Goal: Task Accomplishment & Management: Use online tool/utility

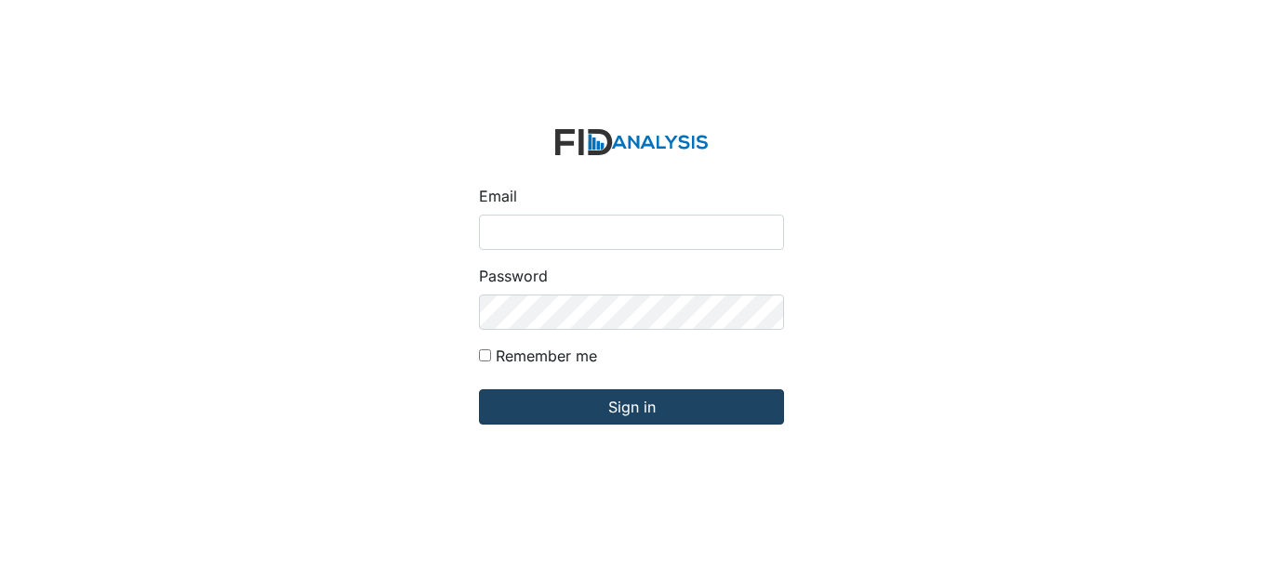
type input "[EMAIL_ADDRESS][DOMAIN_NAME]"
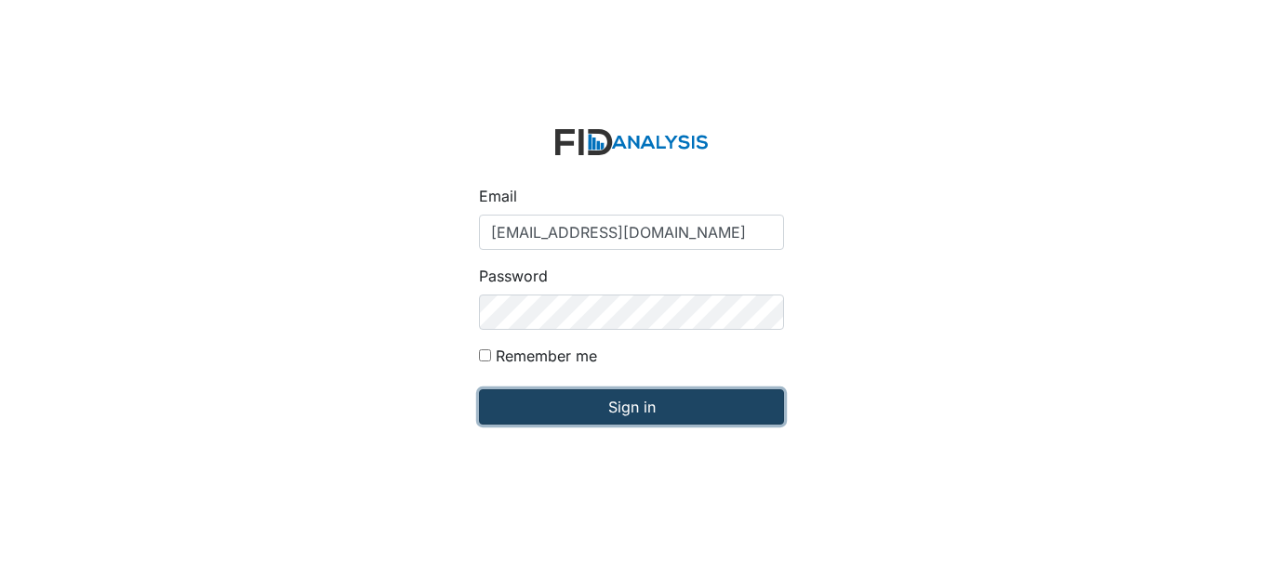
click at [650, 403] on input "Sign in" at bounding box center [631, 407] width 305 height 35
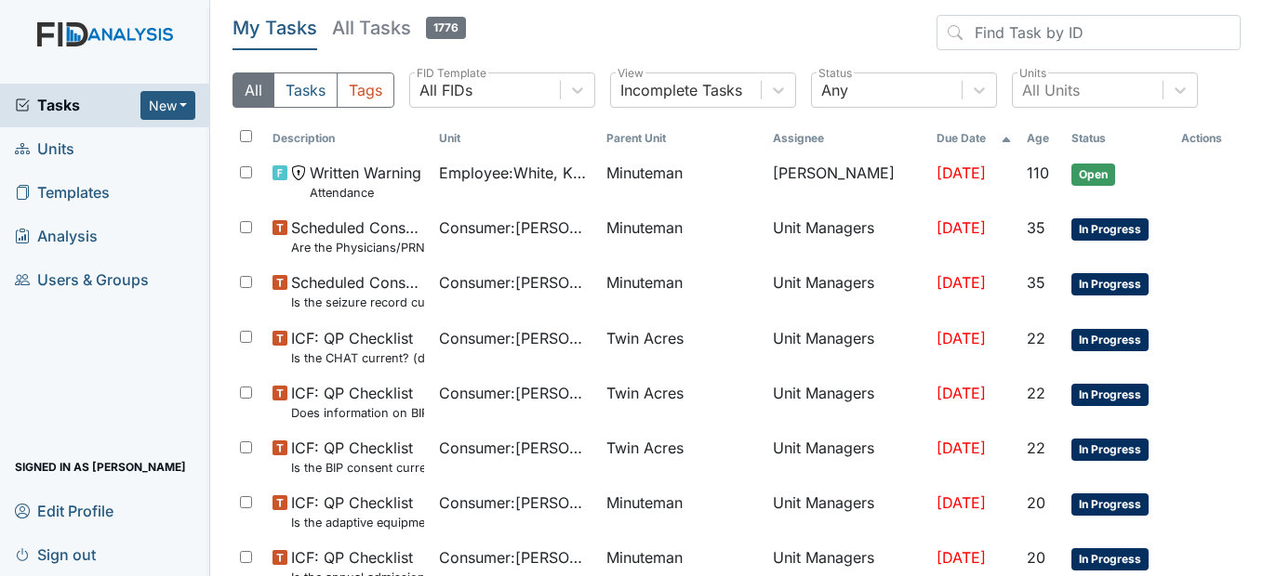
click at [51, 150] on span "Units" at bounding box center [45, 149] width 60 height 29
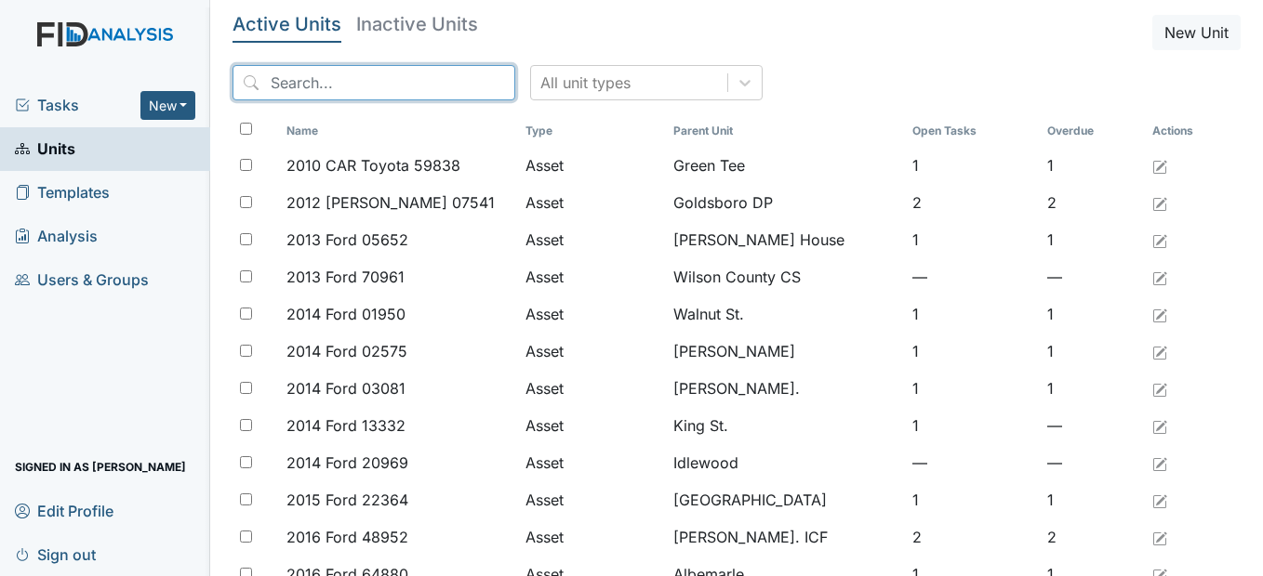
click at [294, 87] on input "search" at bounding box center [373, 82] width 283 height 35
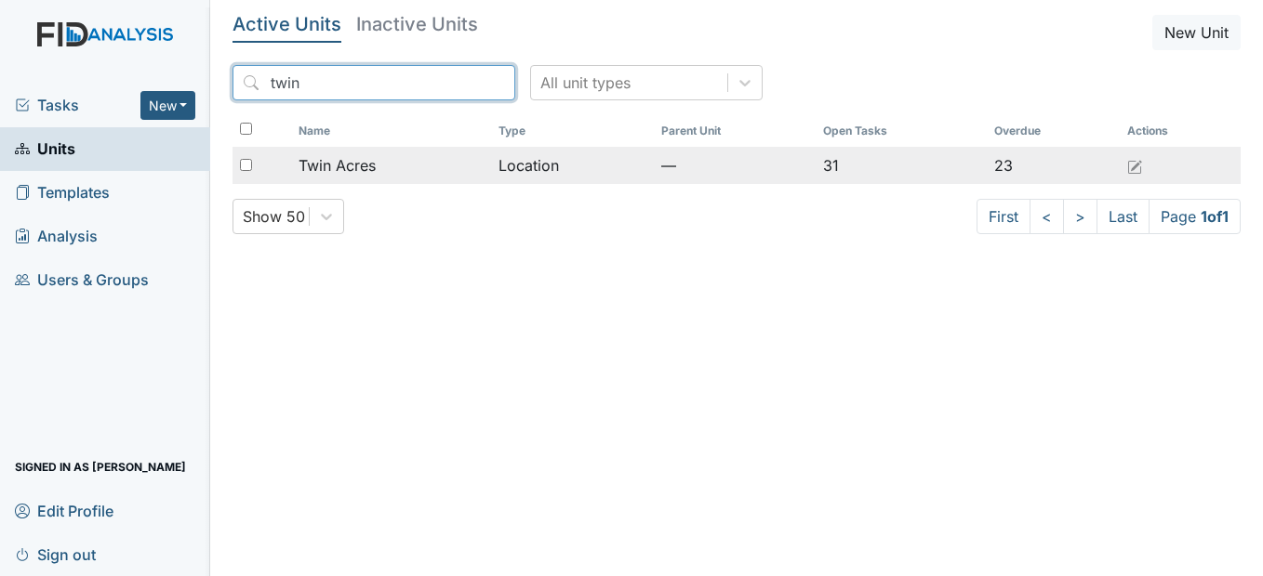
type input "twin"
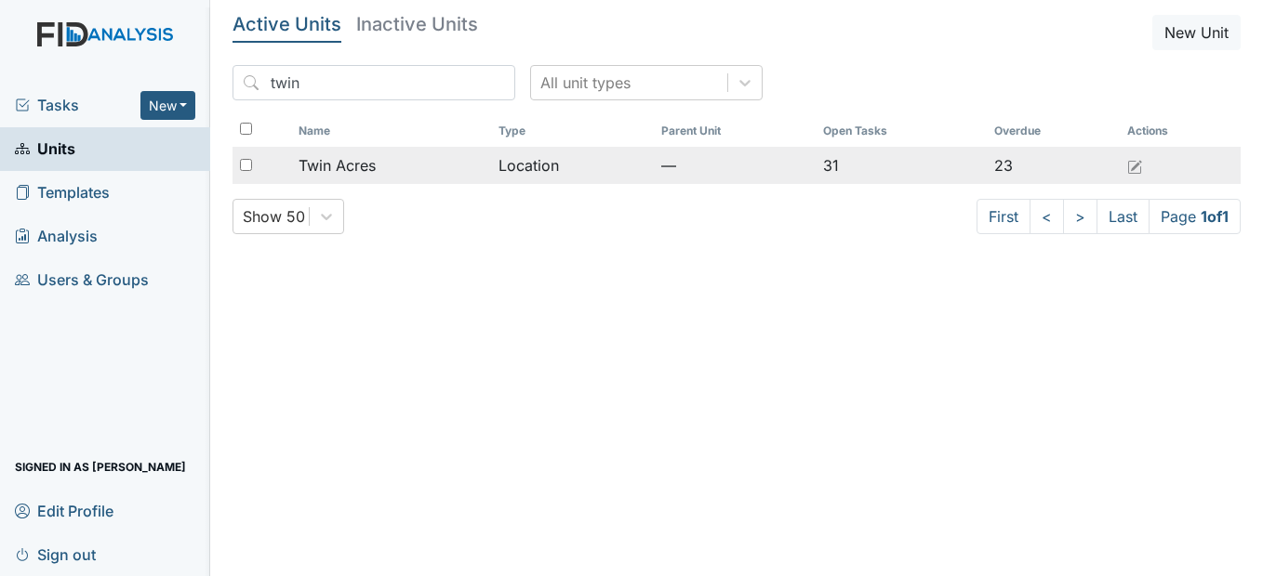
click at [390, 178] on td "Twin Acres" at bounding box center [391, 165] width 200 height 37
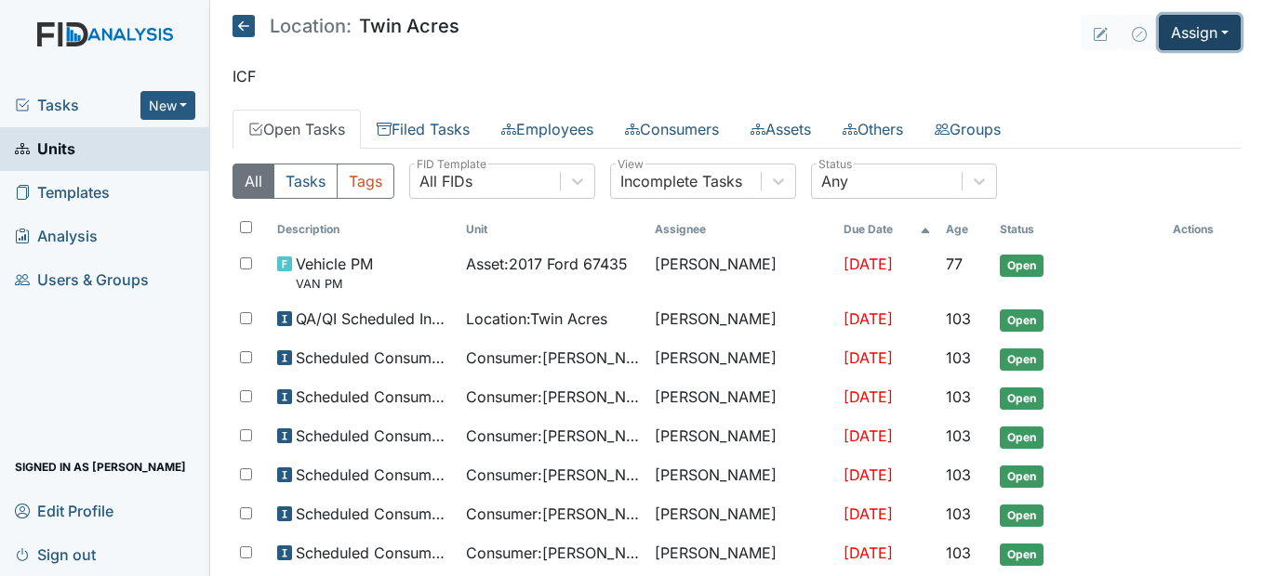
click at [1211, 40] on button "Assign" at bounding box center [1199, 32] width 82 height 35
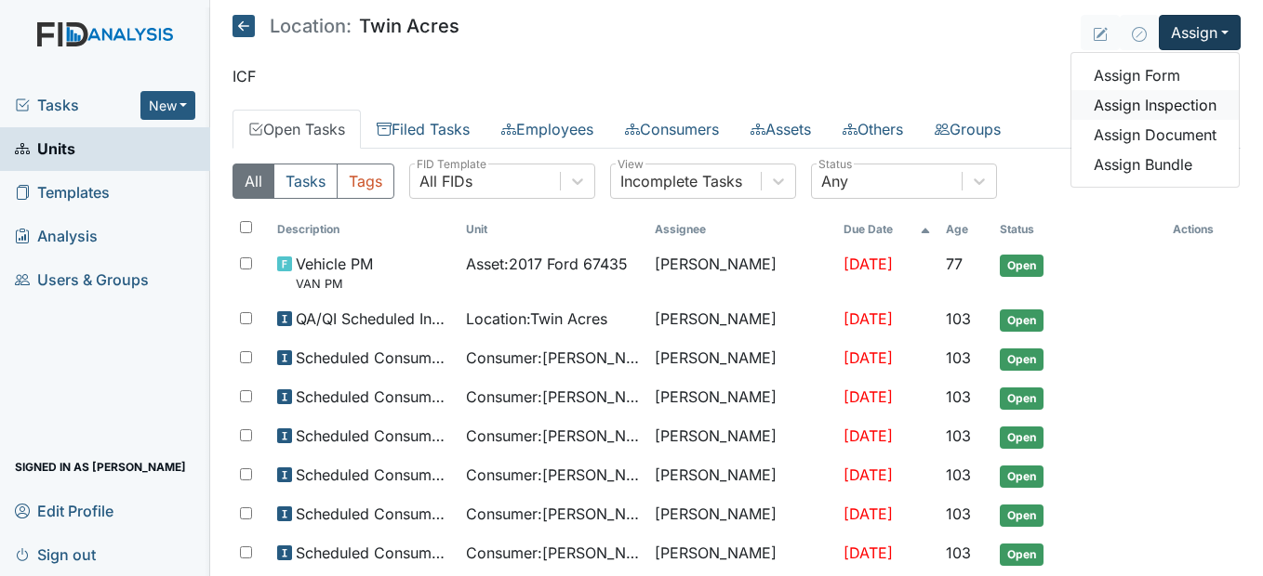
click at [1177, 108] on link "Assign Inspection" at bounding box center [1154, 105] width 167 height 30
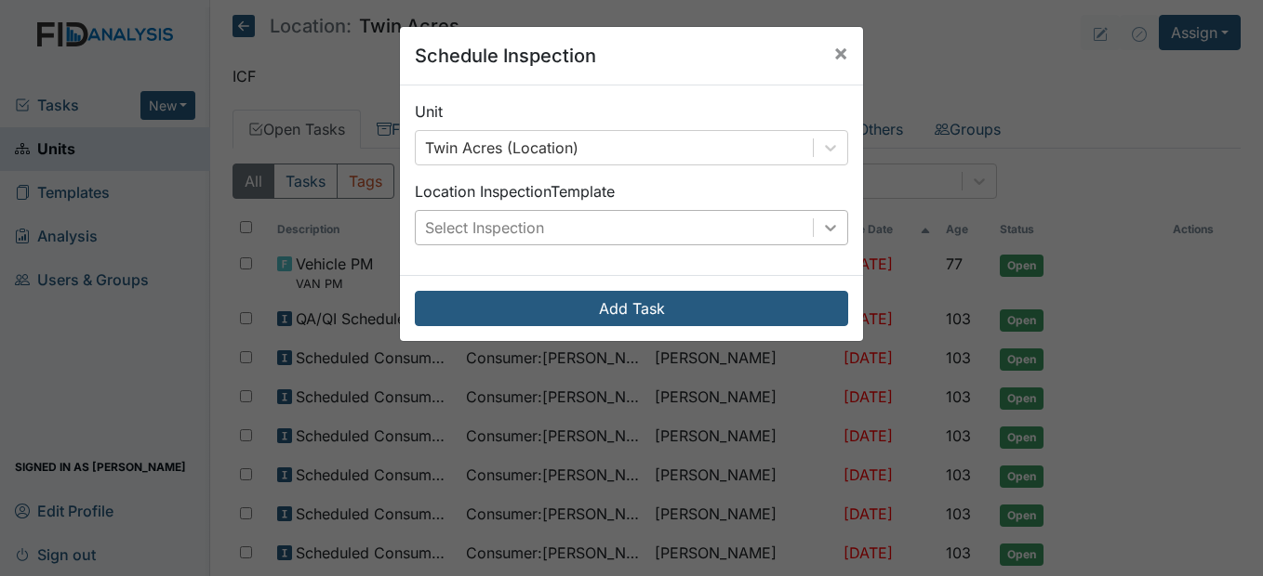
click at [832, 239] on div at bounding box center [829, 227] width 33 height 33
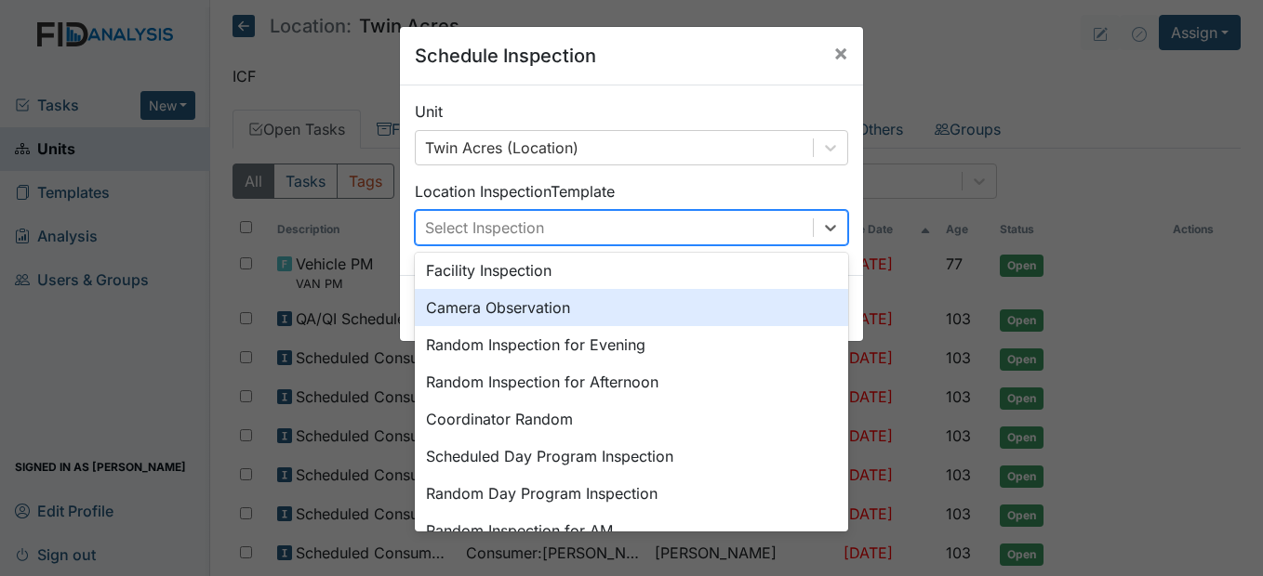
scroll to position [186, 0]
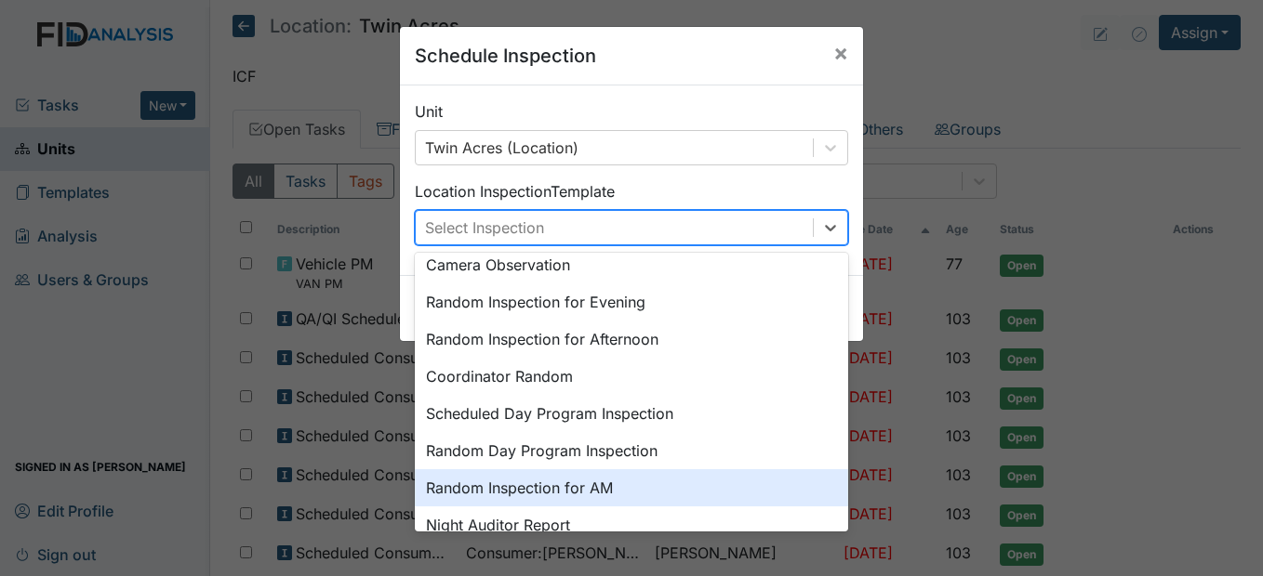
click at [641, 485] on div "Random Inspection for AM" at bounding box center [631, 487] width 433 height 37
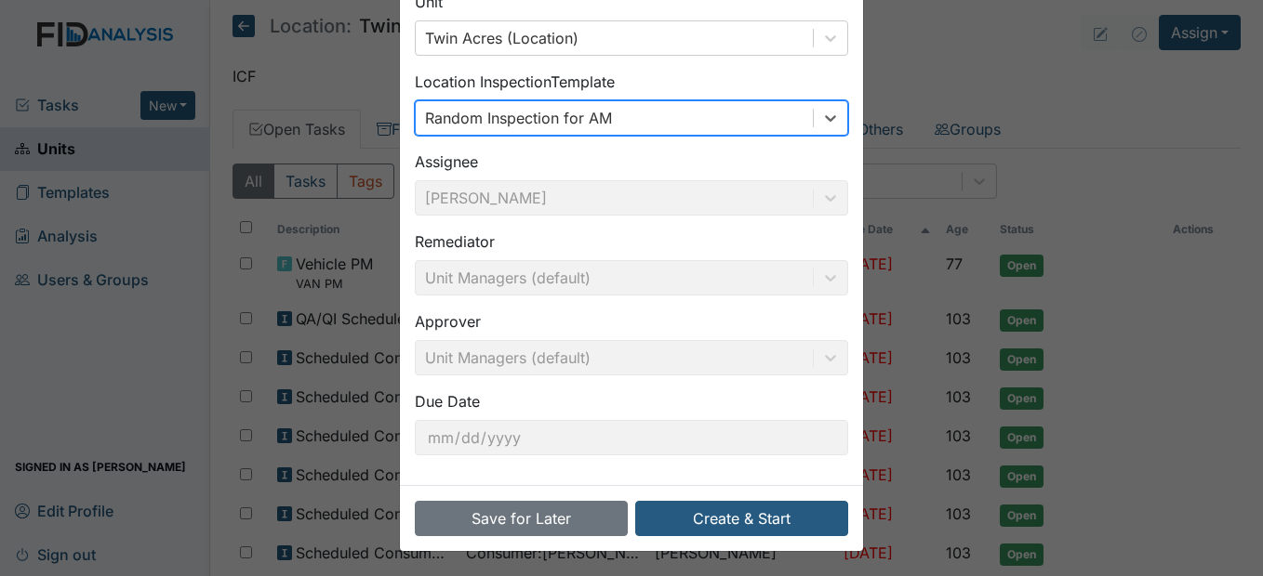
scroll to position [112, 0]
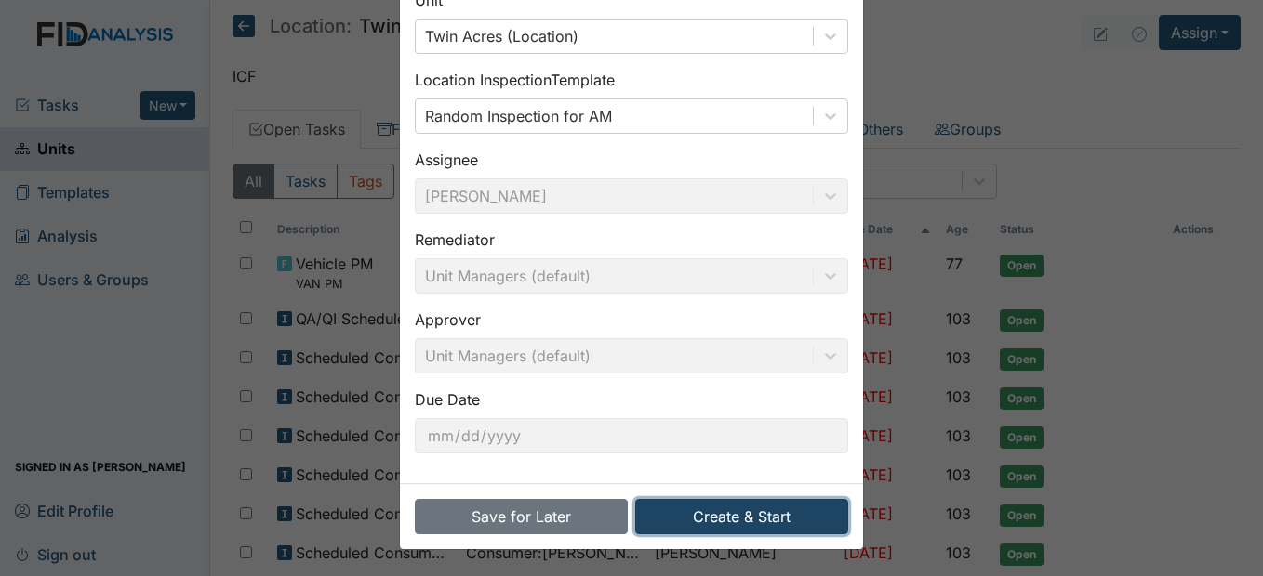
click at [766, 507] on button "Create & Start" at bounding box center [741, 516] width 213 height 35
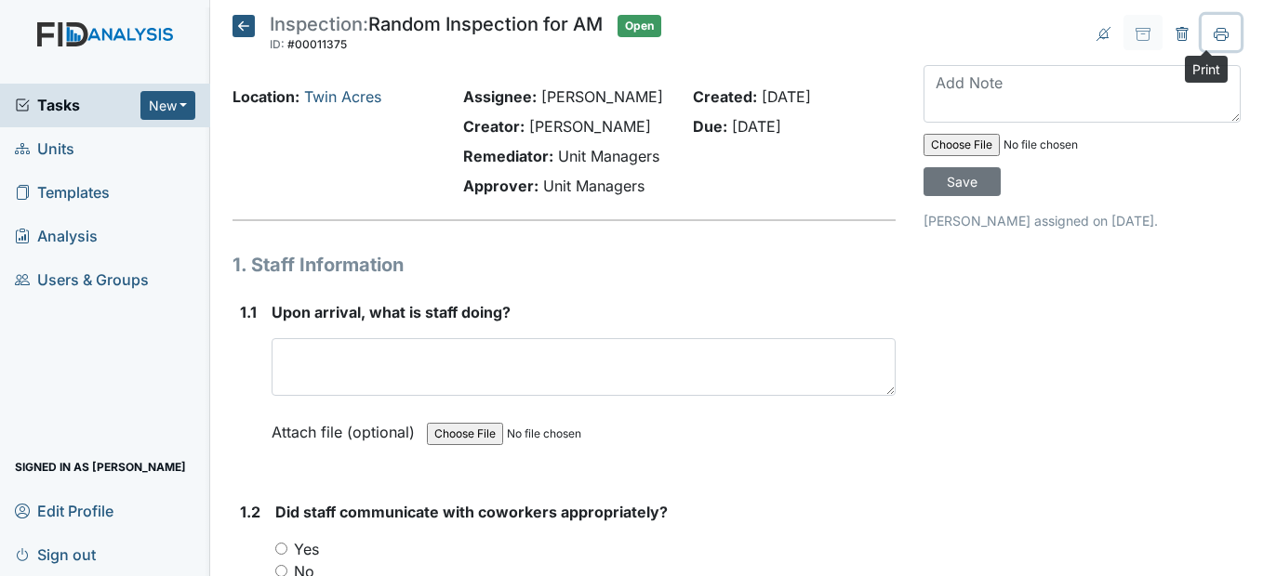
click at [1213, 37] on icon at bounding box center [1220, 34] width 15 height 15
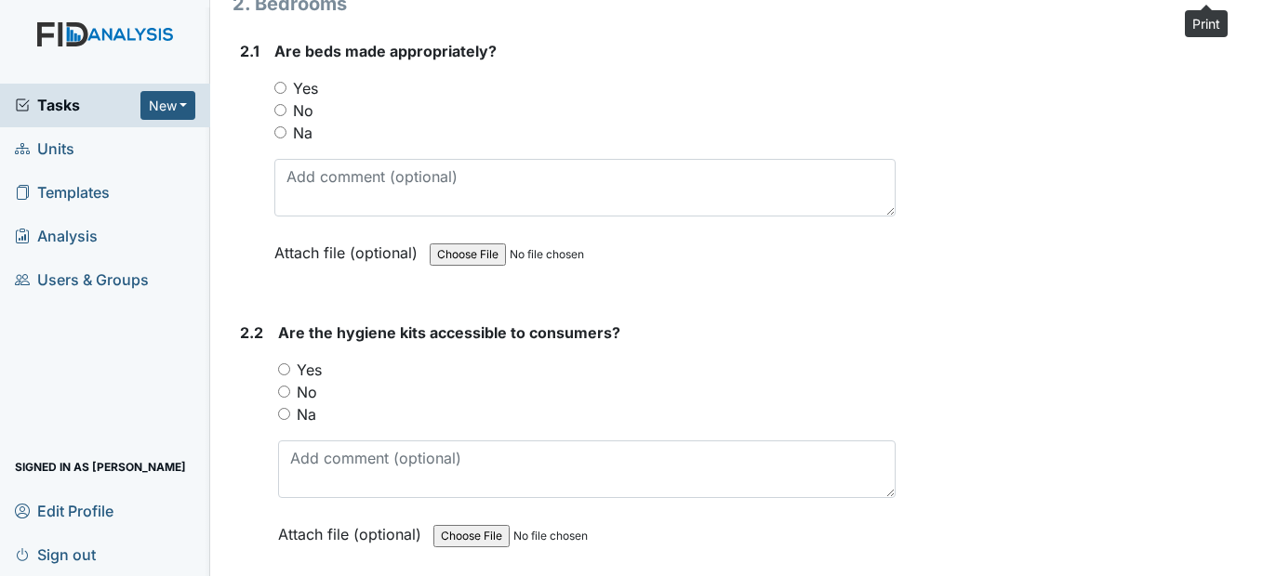
scroll to position [1859, 0]
